Goal: Information Seeking & Learning: Learn about a topic

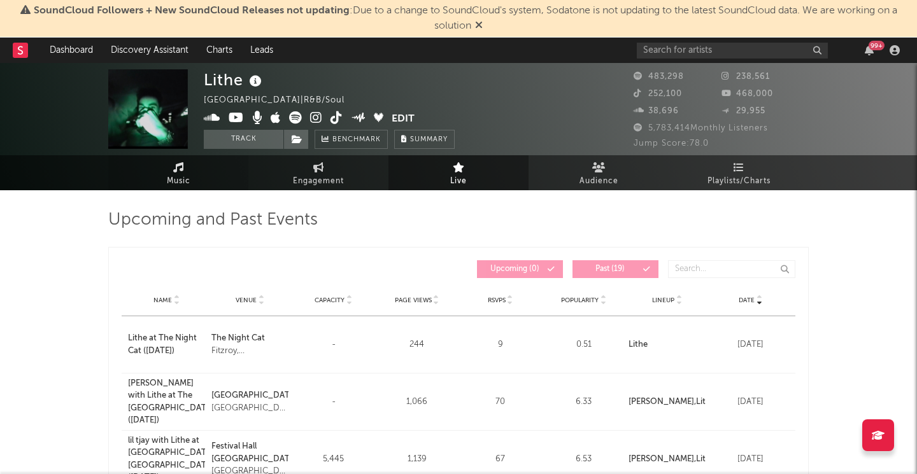
click at [178, 184] on span "Music" at bounding box center [179, 181] width 24 height 15
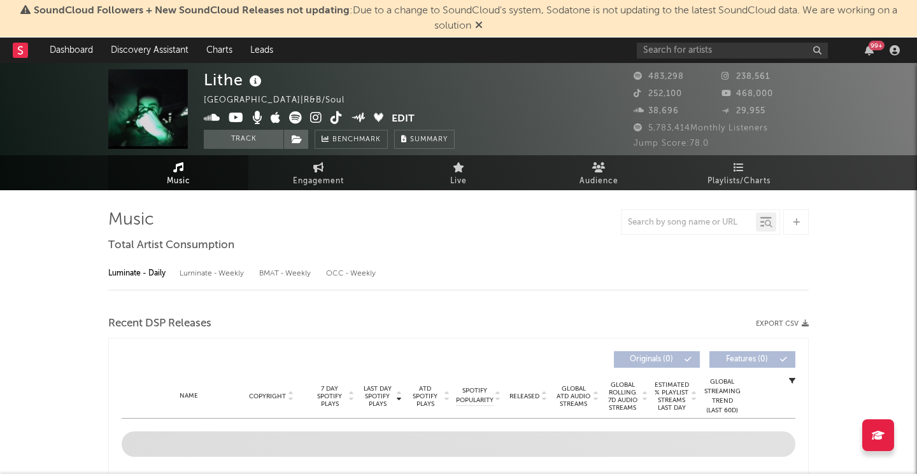
select select "6m"
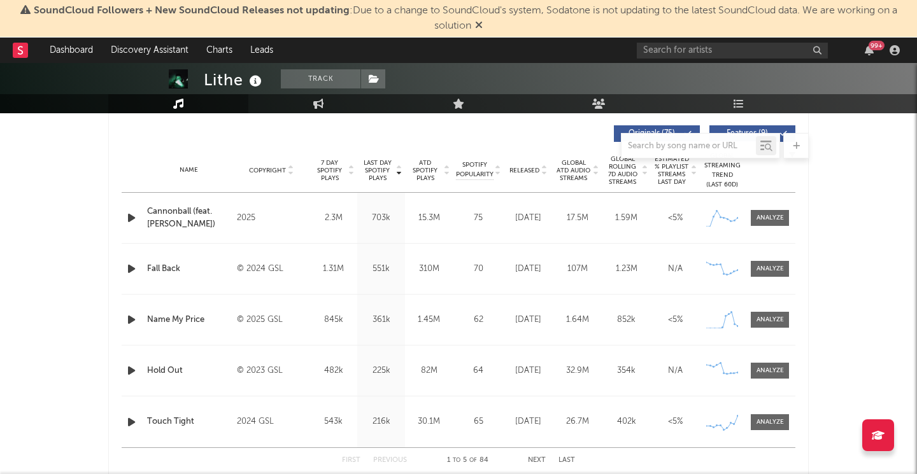
scroll to position [474, 0]
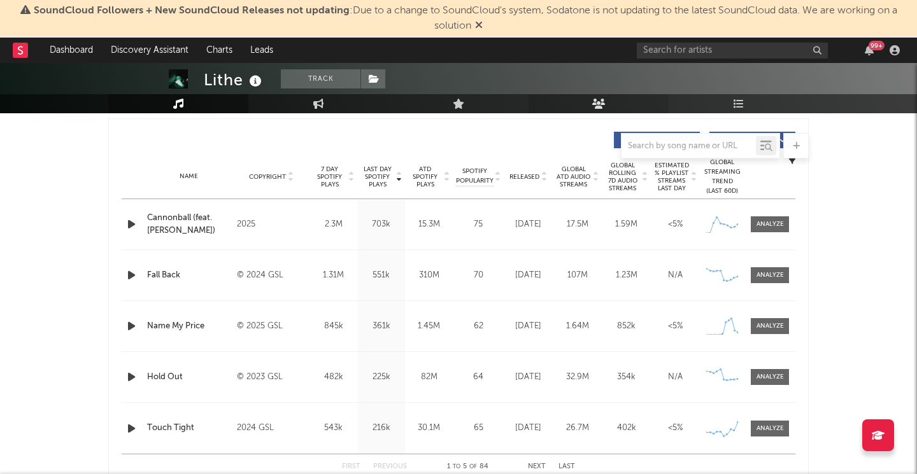
drag, startPoint x: 546, startPoint y: 105, endPoint x: 553, endPoint y: 104, distance: 6.4
click at [652, 53] on input "text" at bounding box center [732, 51] width 191 height 16
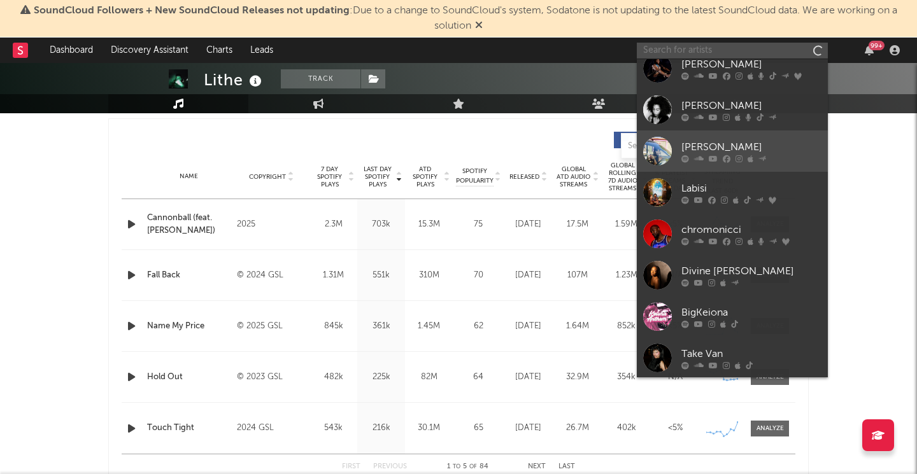
scroll to position [117, 0]
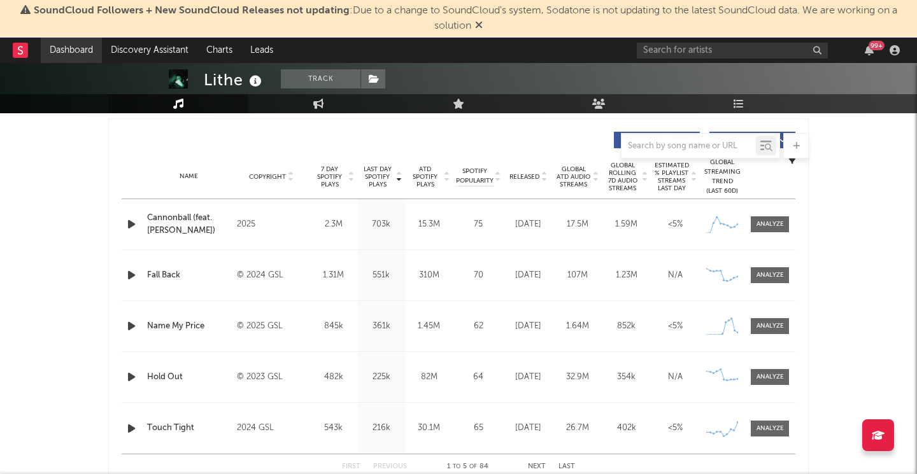
click at [76, 49] on link "Dashboard" at bounding box center [71, 50] width 61 height 25
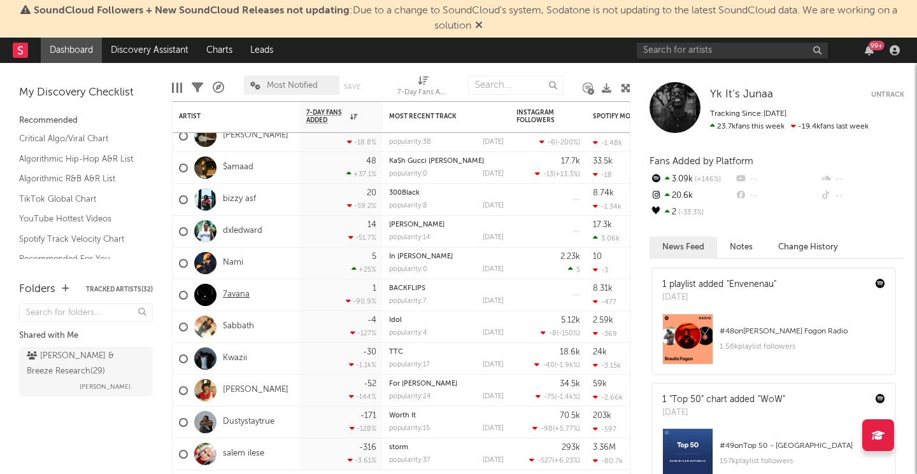
click at [239, 298] on link "7avana" at bounding box center [236, 295] width 27 height 11
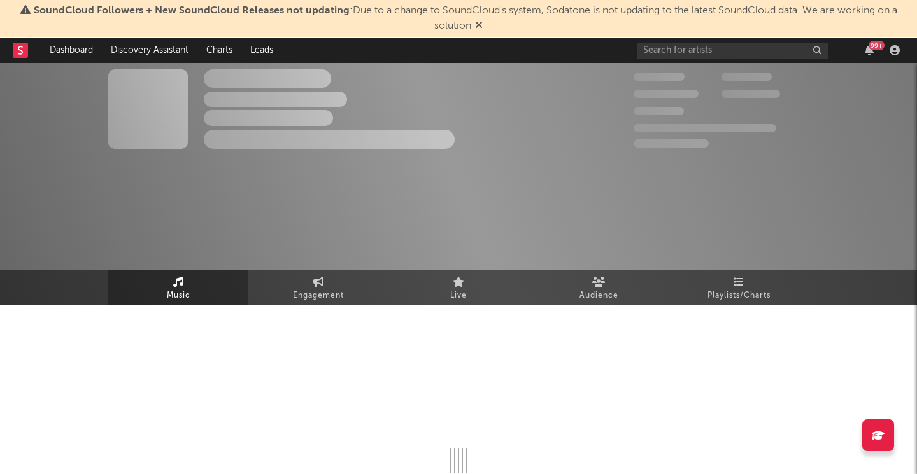
select select "6m"
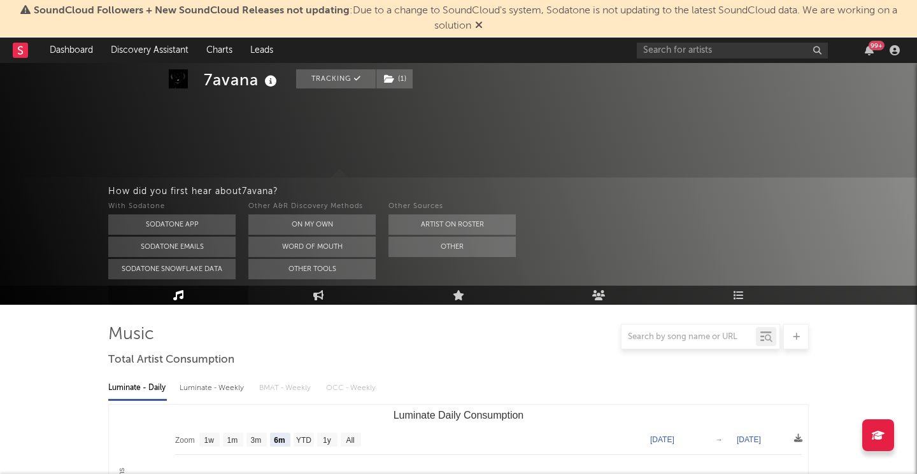
scroll to position [136, 0]
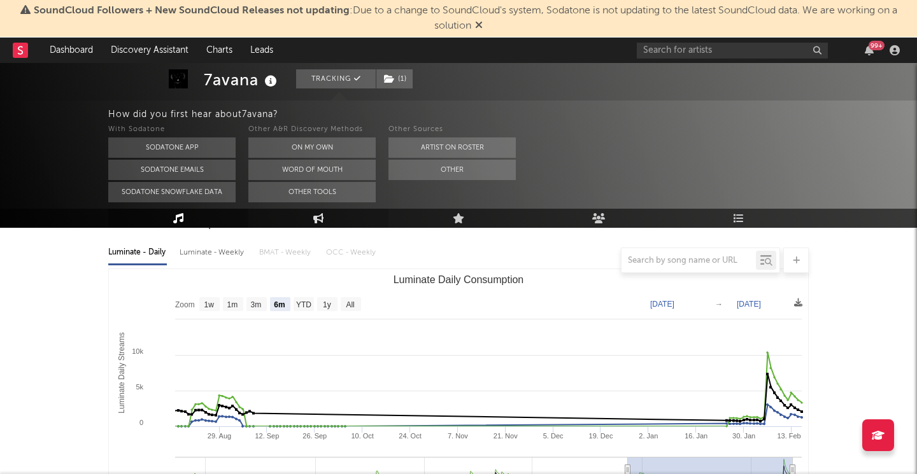
click at [307, 214] on link "Engagement" at bounding box center [318, 218] width 140 height 19
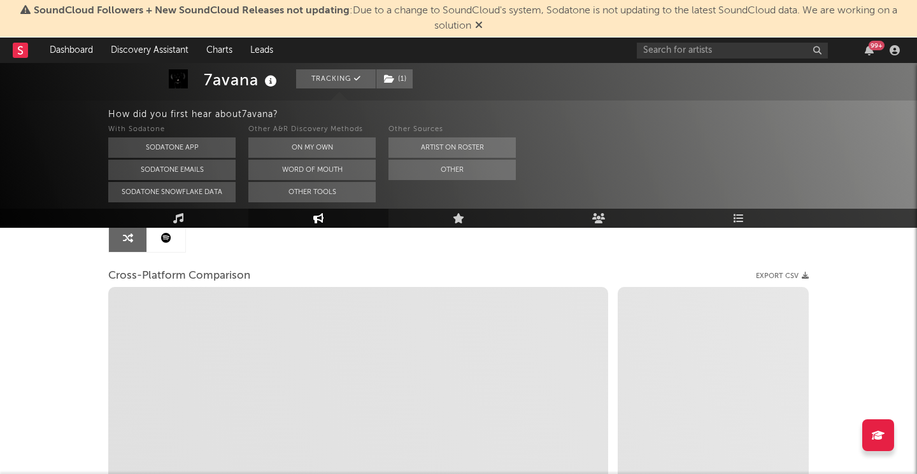
select select "1w"
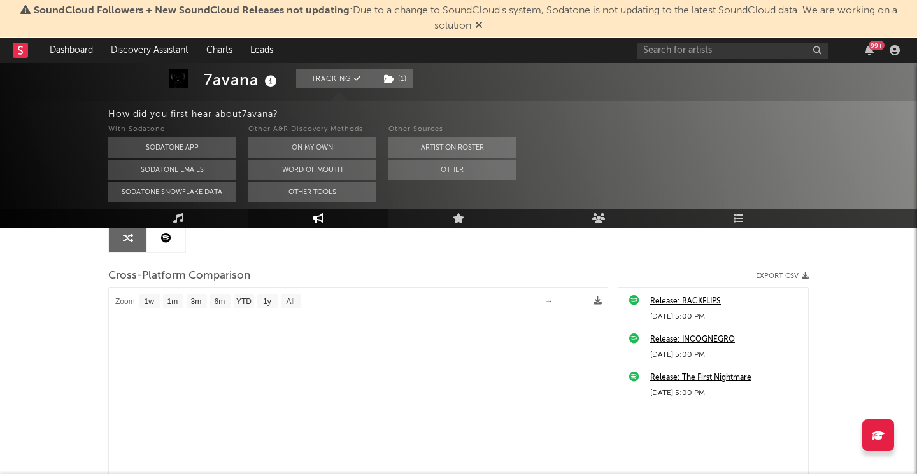
select select "1m"
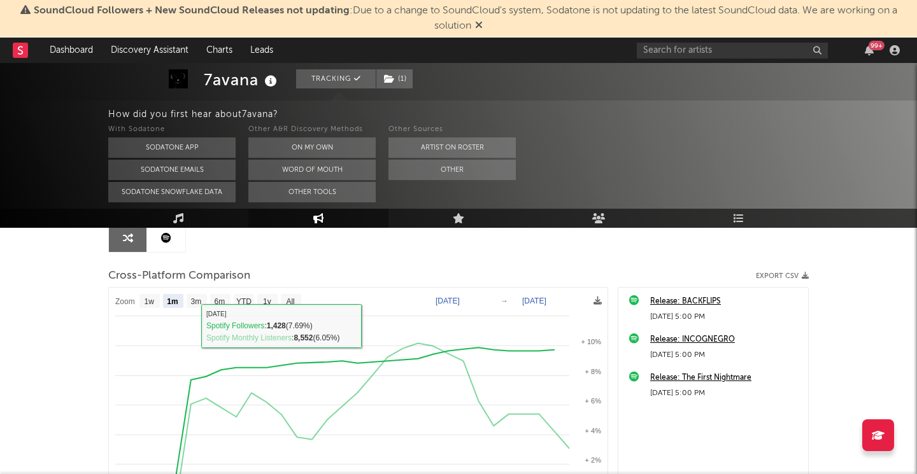
click at [166, 243] on link at bounding box center [166, 237] width 38 height 29
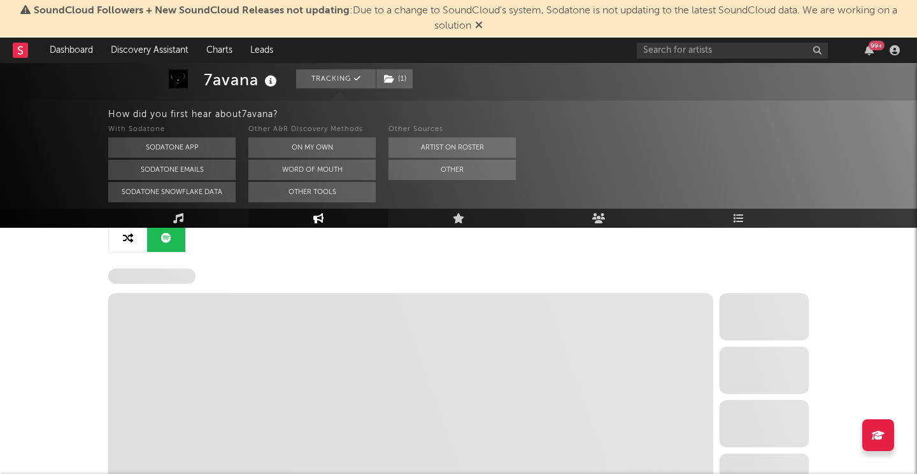
select select "6m"
select select "1w"
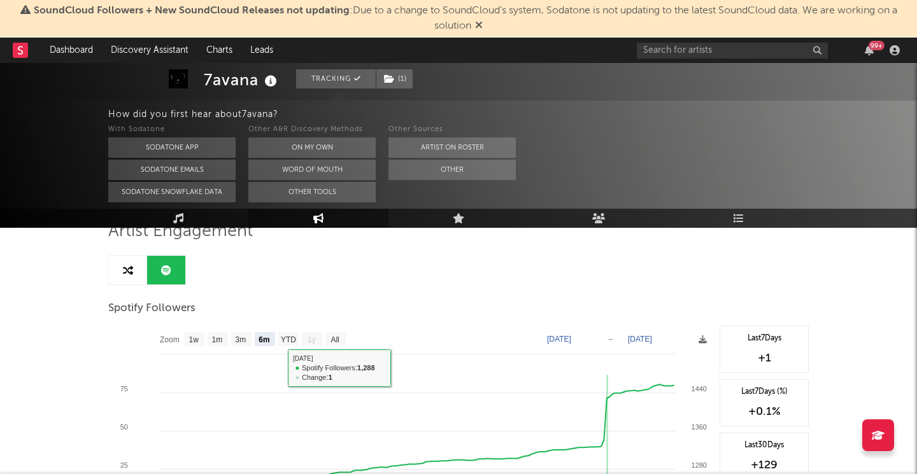
scroll to position [90, 0]
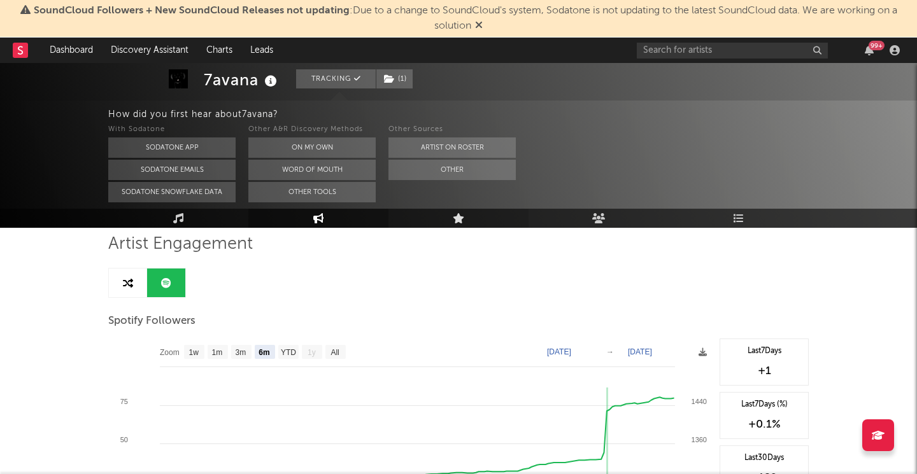
click at [465, 216] on link "Live" at bounding box center [458, 218] width 140 height 19
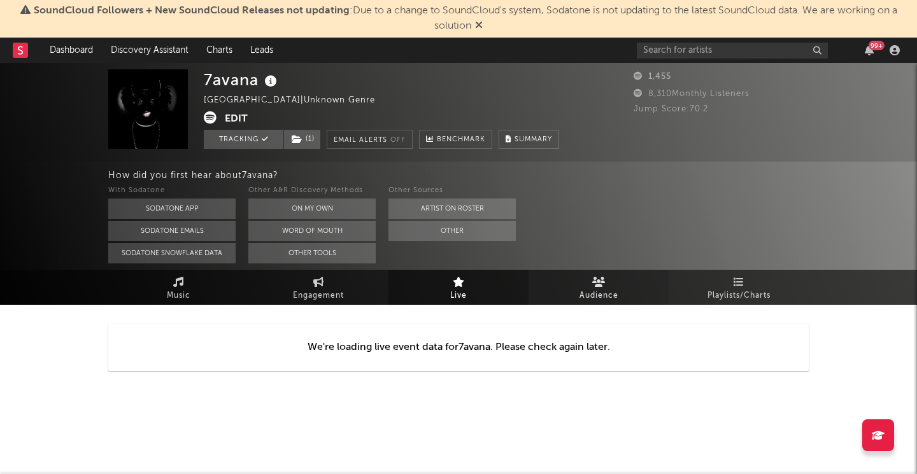
click at [593, 299] on span "Audience" at bounding box center [598, 295] width 39 height 15
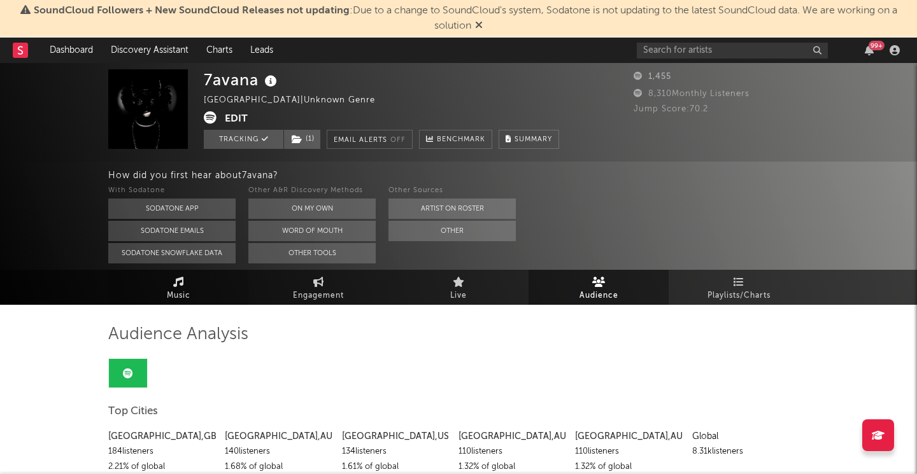
click at [188, 288] on span "Music" at bounding box center [179, 295] width 24 height 15
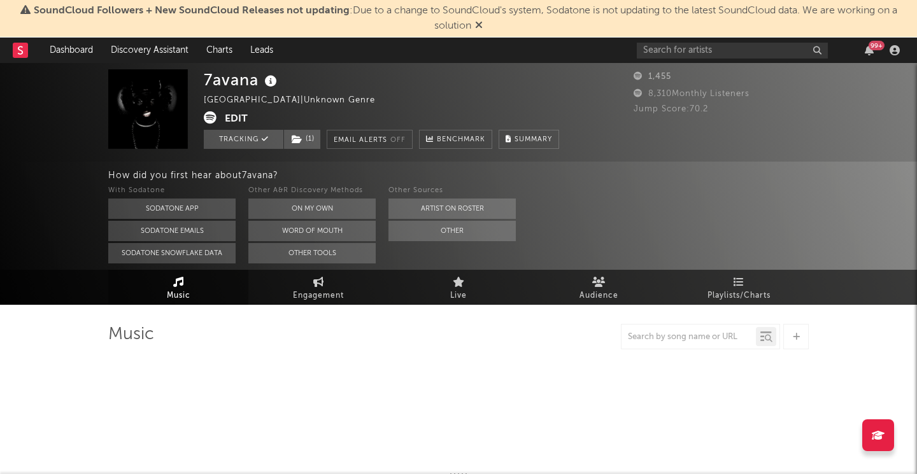
select select "6m"
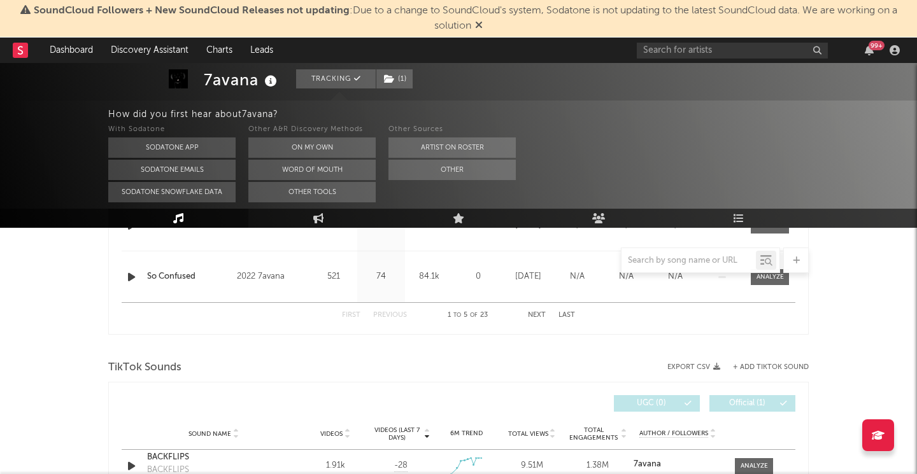
scroll to position [594, 0]
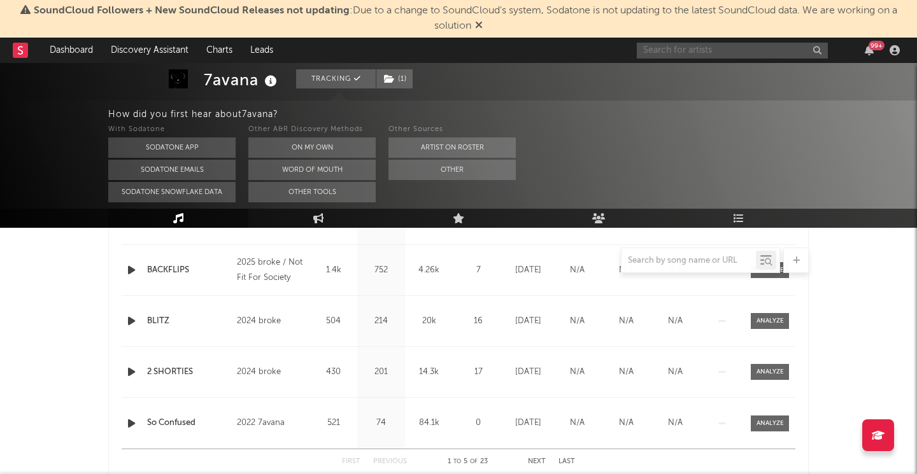
click at [661, 50] on input "text" at bounding box center [732, 51] width 191 height 16
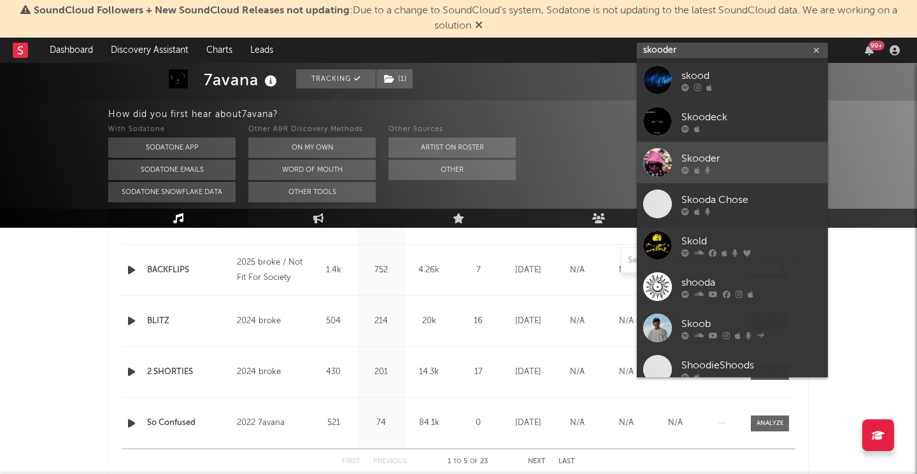
type input "skooder"
click at [690, 171] on div at bounding box center [751, 170] width 140 height 8
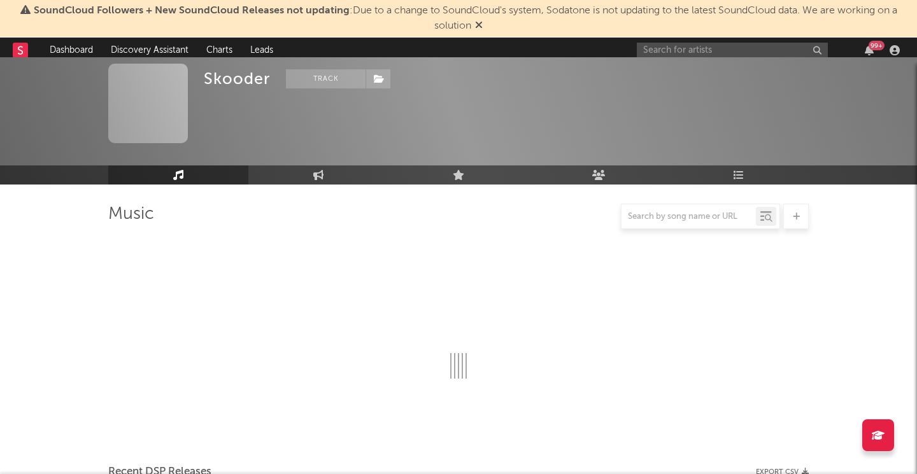
scroll to position [479, 0]
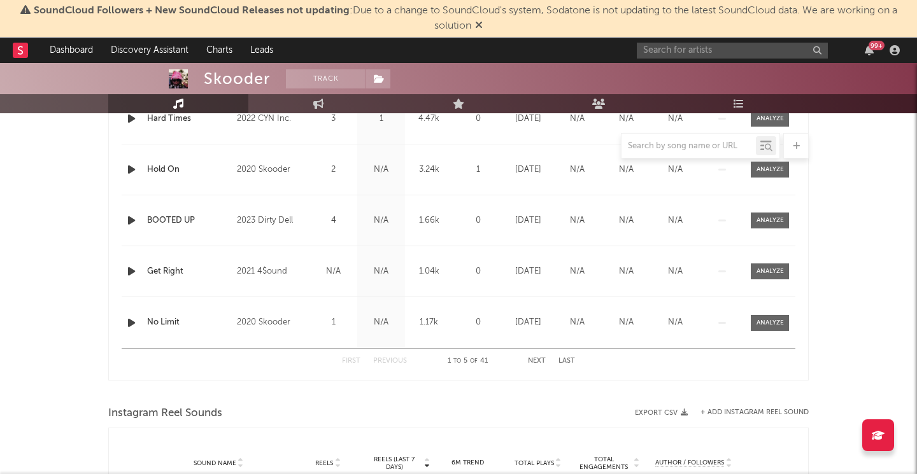
select select "1w"
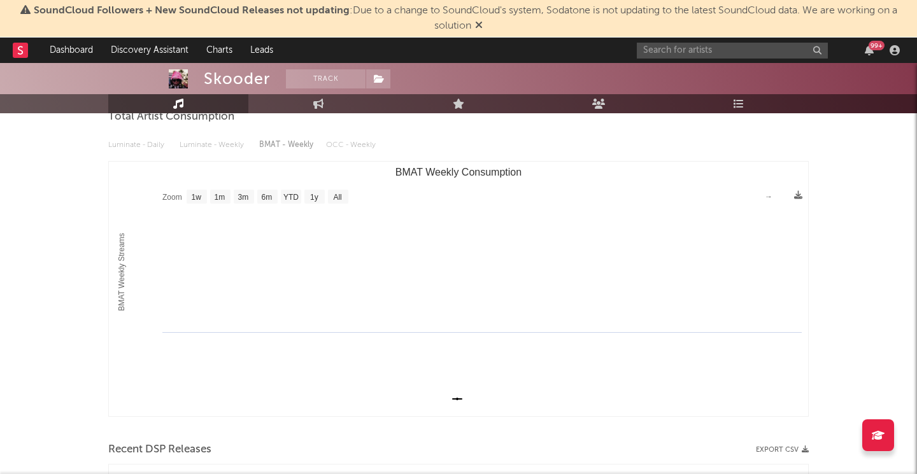
scroll to position [0, 0]
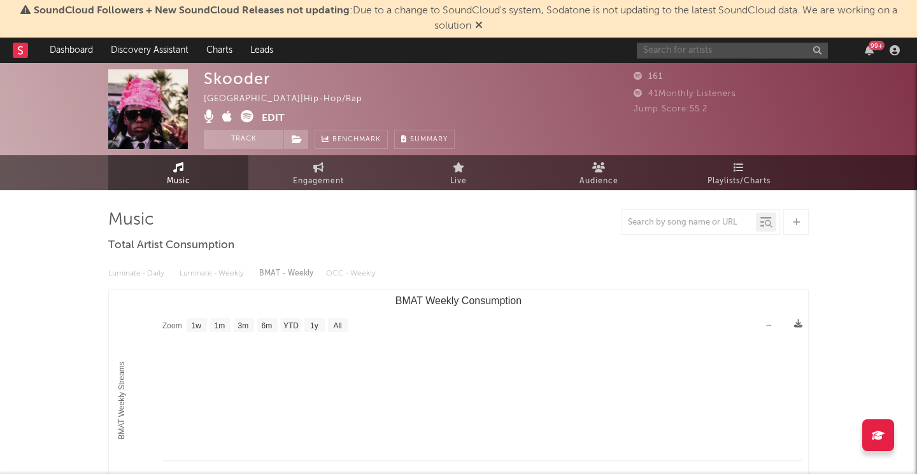
click at [678, 57] on input "text" at bounding box center [732, 51] width 191 height 16
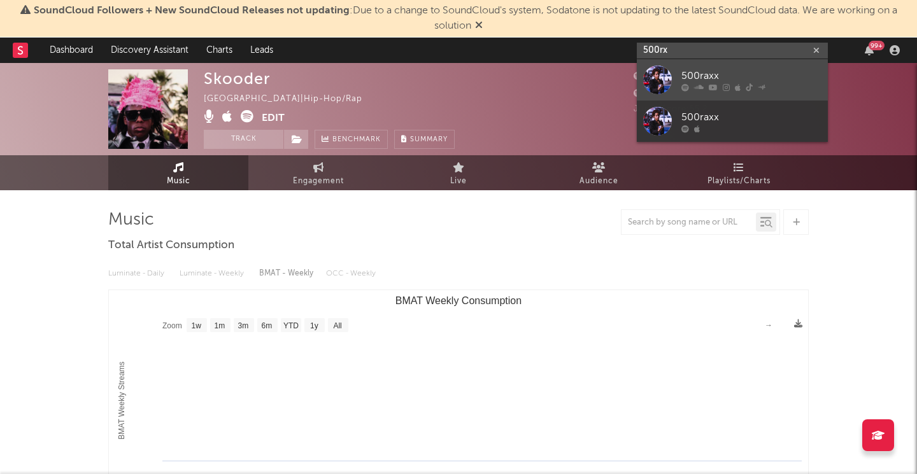
type input "500rx"
click at [727, 82] on div "500raxx" at bounding box center [751, 75] width 140 height 15
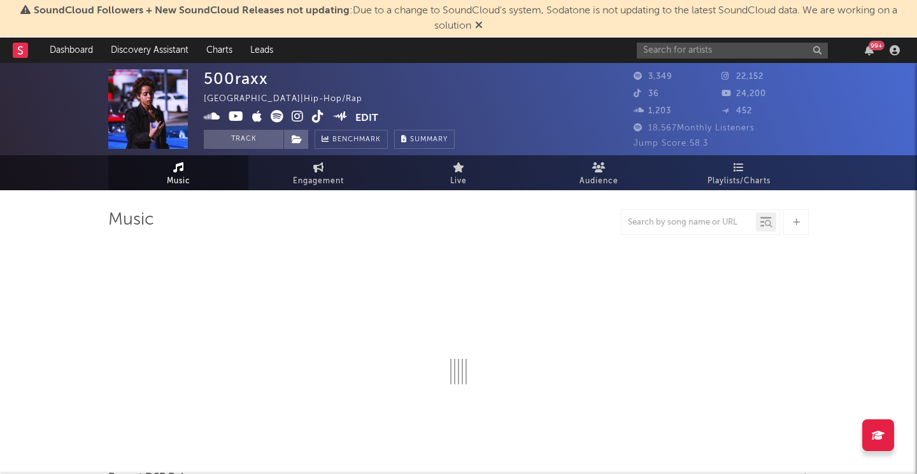
select select "6m"
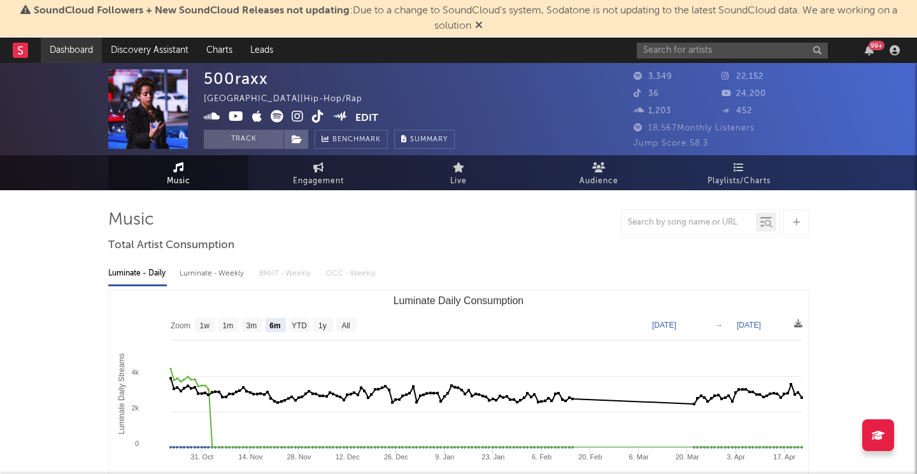
click at [87, 41] on link "Dashboard" at bounding box center [71, 50] width 61 height 25
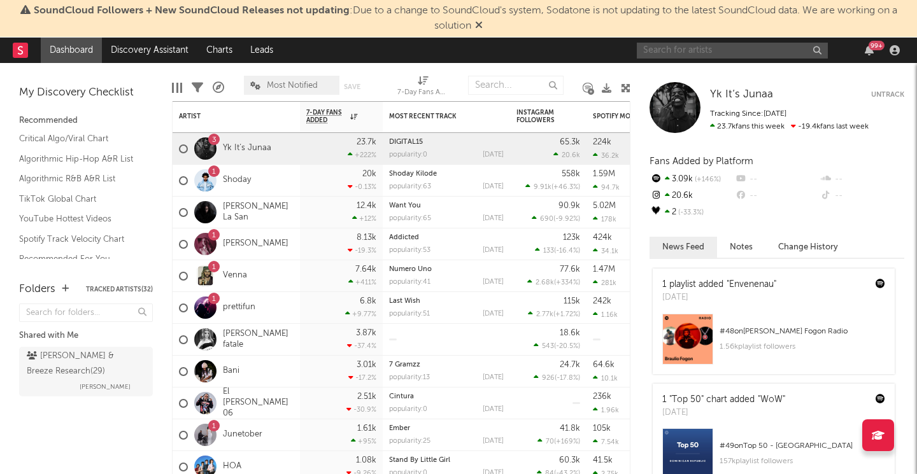
click at [649, 49] on input "text" at bounding box center [732, 51] width 191 height 16
click at [605, 53] on nav "Dashboard Discovery Assistant Charts Leads 99 +" at bounding box center [458, 50] width 917 height 25
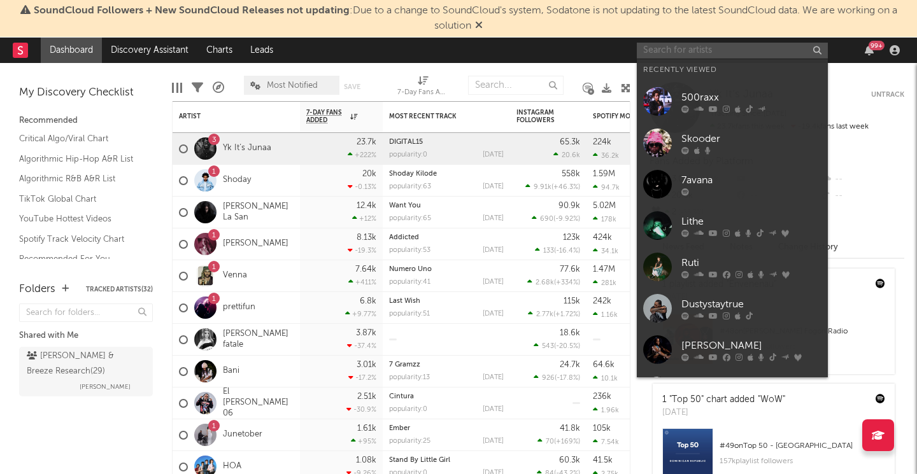
click at [665, 50] on input "text" at bounding box center [732, 51] width 191 height 16
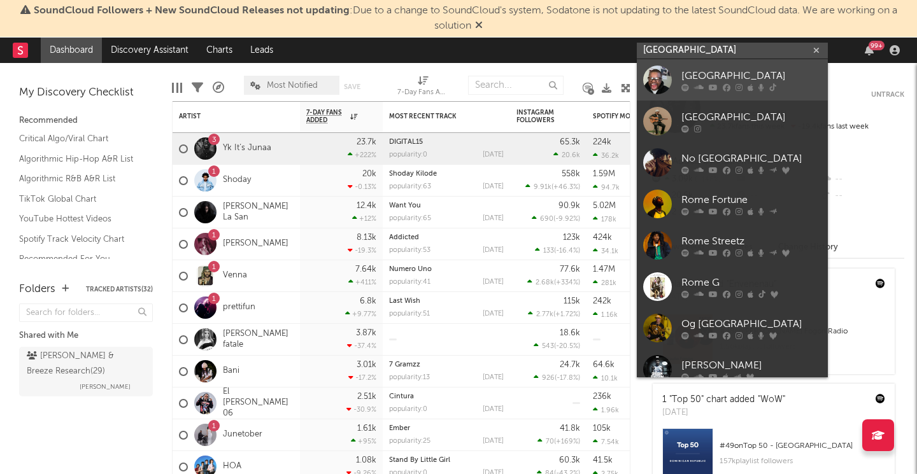
type input "[GEOGRAPHIC_DATA]"
click at [658, 83] on div at bounding box center [657, 80] width 29 height 29
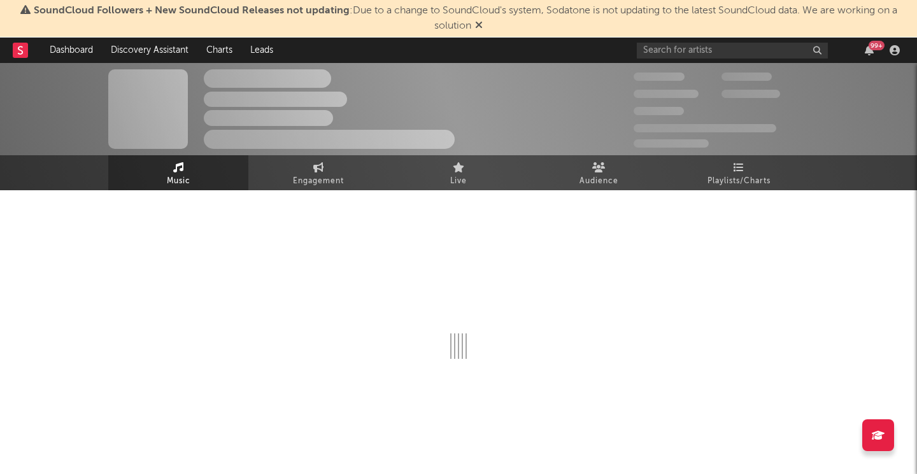
select select "1w"
